Goal: Task Accomplishment & Management: Use online tool/utility

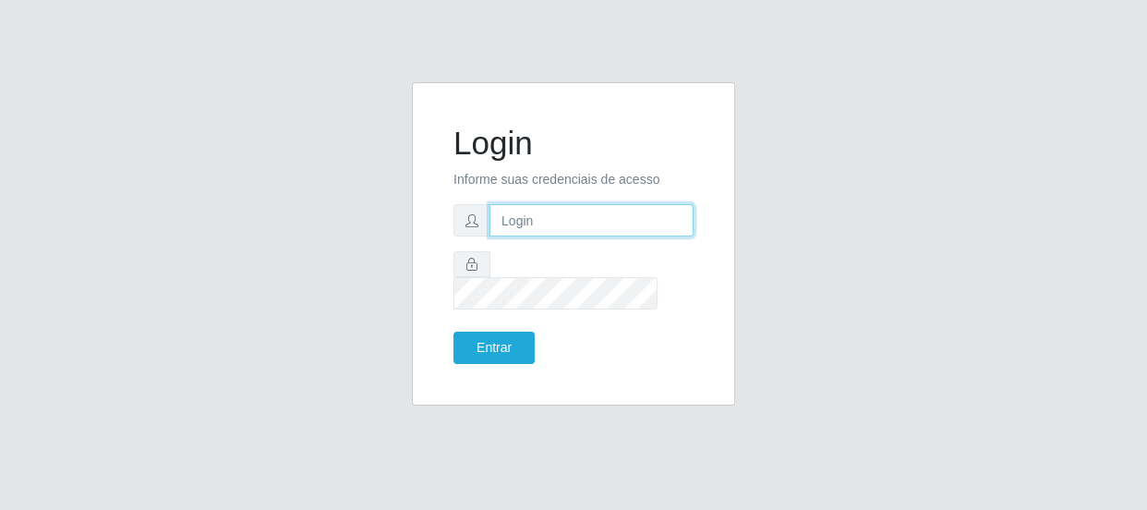
click at [517, 235] on input "text" at bounding box center [591, 220] width 204 height 32
type input "[EMAIL_ADDRESS][DOMAIN_NAME]"
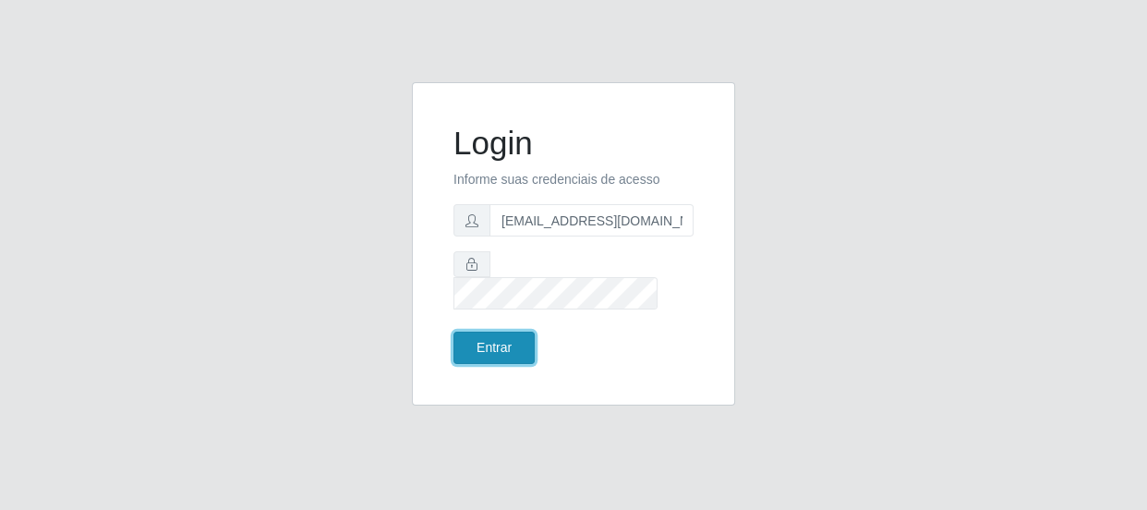
click at [512, 331] on button "Entrar" at bounding box center [493, 347] width 81 height 32
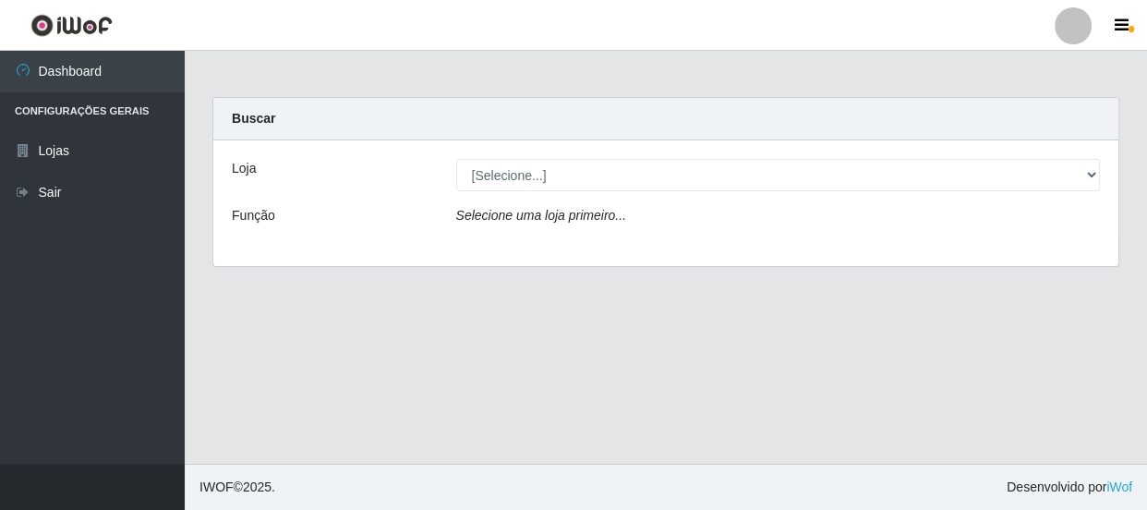
click at [1100, 171] on div "[Selecione...] Hiper Queiroz - [GEOGRAPHIC_DATA]" at bounding box center [778, 175] width 672 height 32
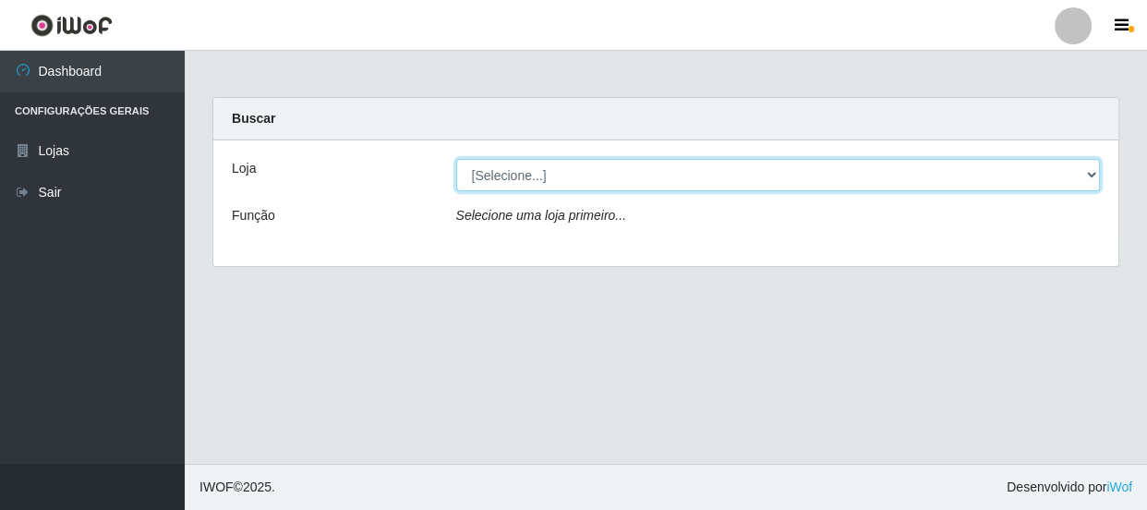
click at [1091, 175] on select "[Selecione...] Hiper Queiroz - [GEOGRAPHIC_DATA]" at bounding box center [778, 175] width 644 height 32
select select "513"
click at [456, 159] on select "[Selecione...] Hiper Queiroz - [GEOGRAPHIC_DATA]" at bounding box center [778, 175] width 644 height 32
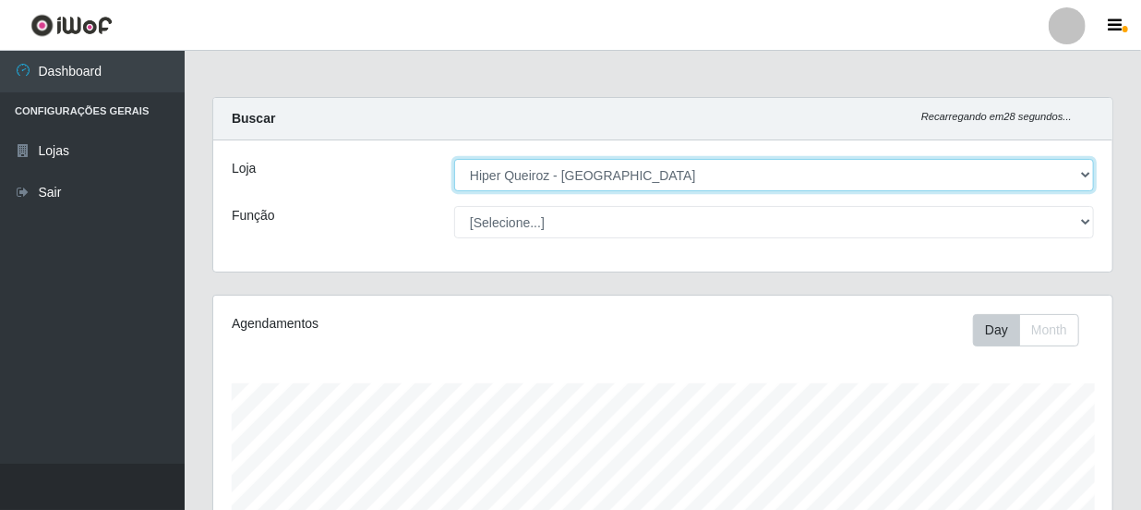
scroll to position [383, 899]
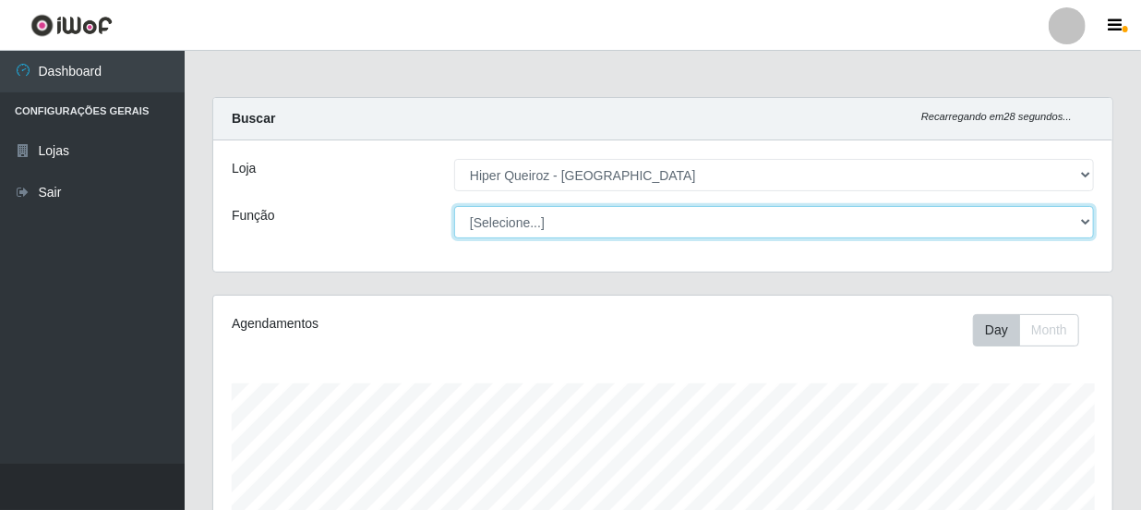
click at [1088, 223] on select "[Selecione...] Embalador Embalador + Embalador ++ Operador de Caixa Operador de…" at bounding box center [774, 222] width 640 height 32
click at [454, 206] on select "[Selecione...] Embalador Embalador + Embalador ++ Operador de Caixa Operador de…" at bounding box center [774, 222] width 640 height 32
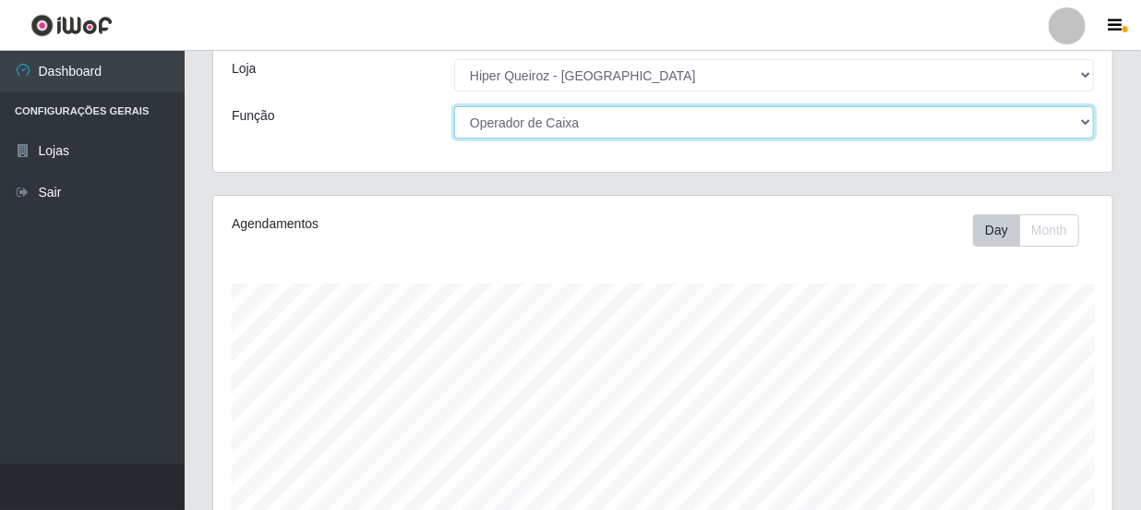
scroll to position [0, 0]
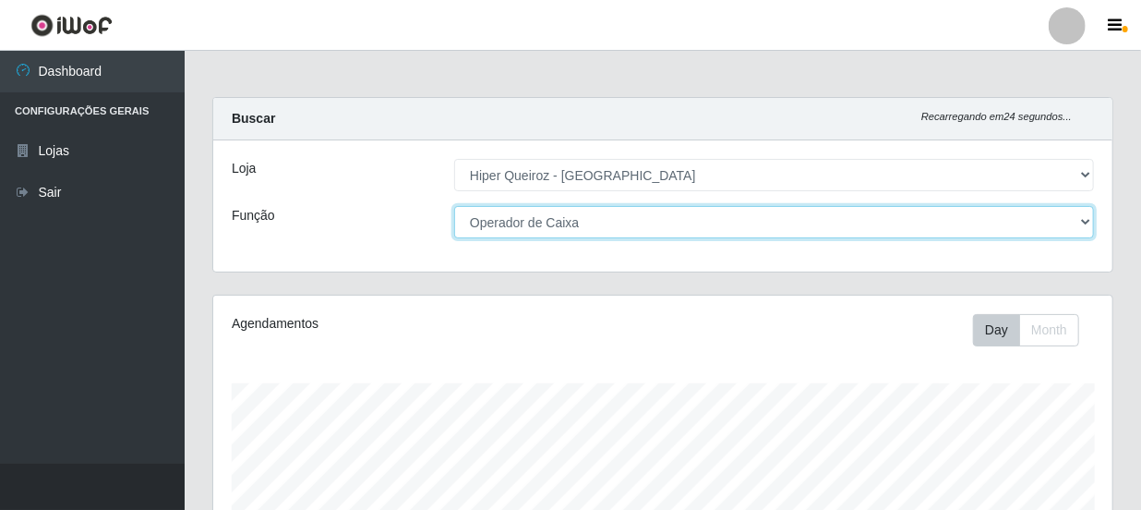
click at [1089, 227] on select "[Selecione...] Embalador Embalador + Embalador ++ Operador de Caixa Operador de…" at bounding box center [774, 222] width 640 height 32
select select "1"
click at [454, 206] on select "[Selecione...] Embalador Embalador + Embalador ++ Operador de Caixa Operador de…" at bounding box center [774, 222] width 640 height 32
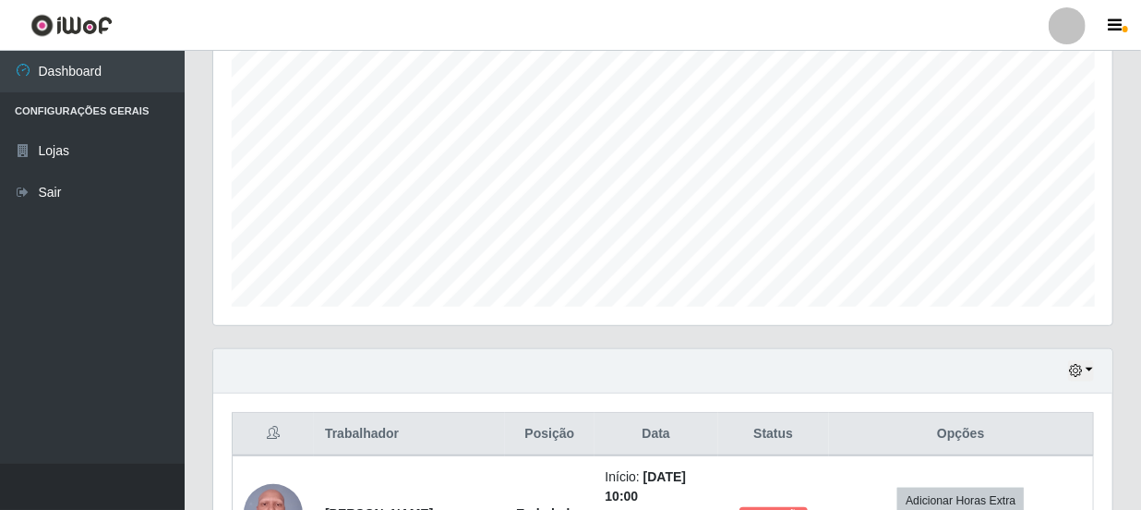
scroll to position [313, 0]
